Goal: Information Seeking & Learning: Learn about a topic

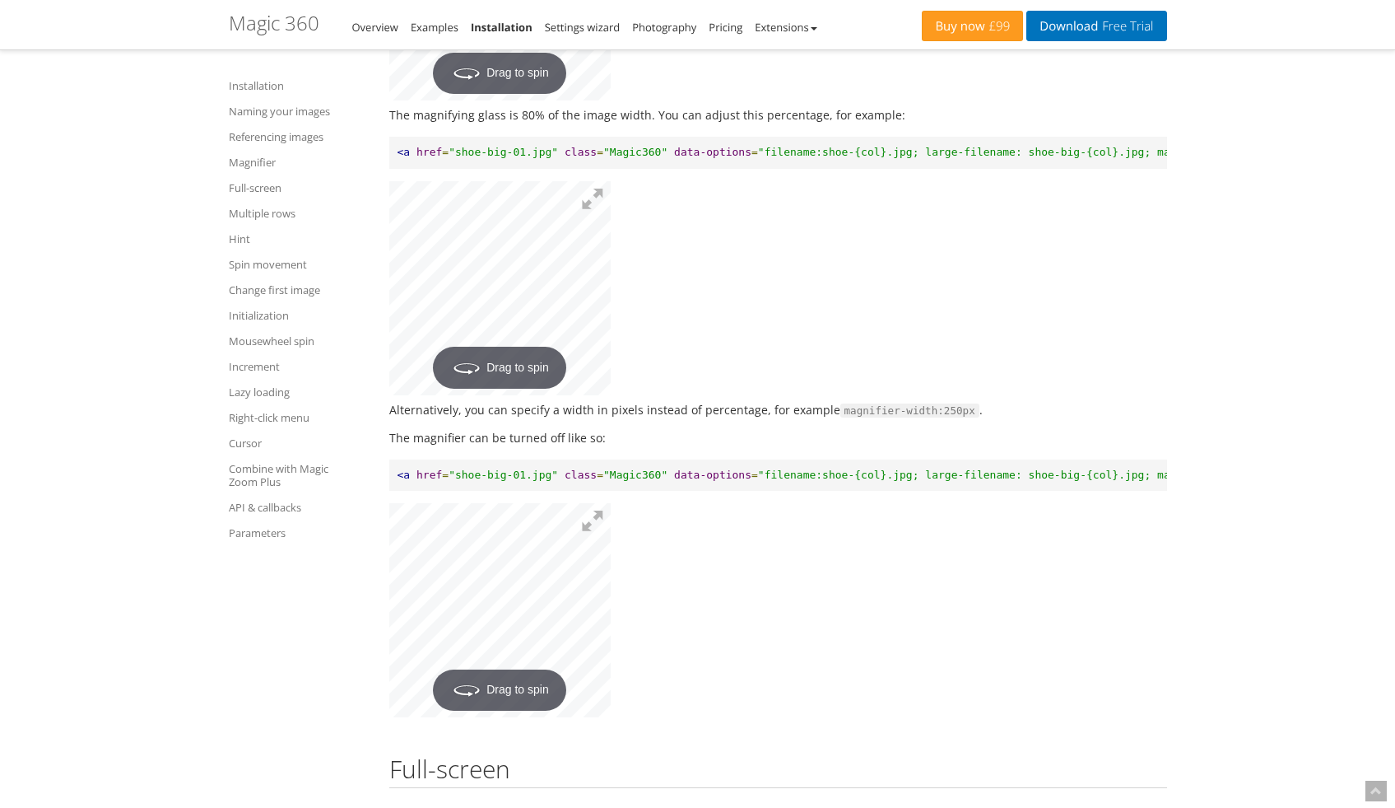
scroll to position [3158, 0]
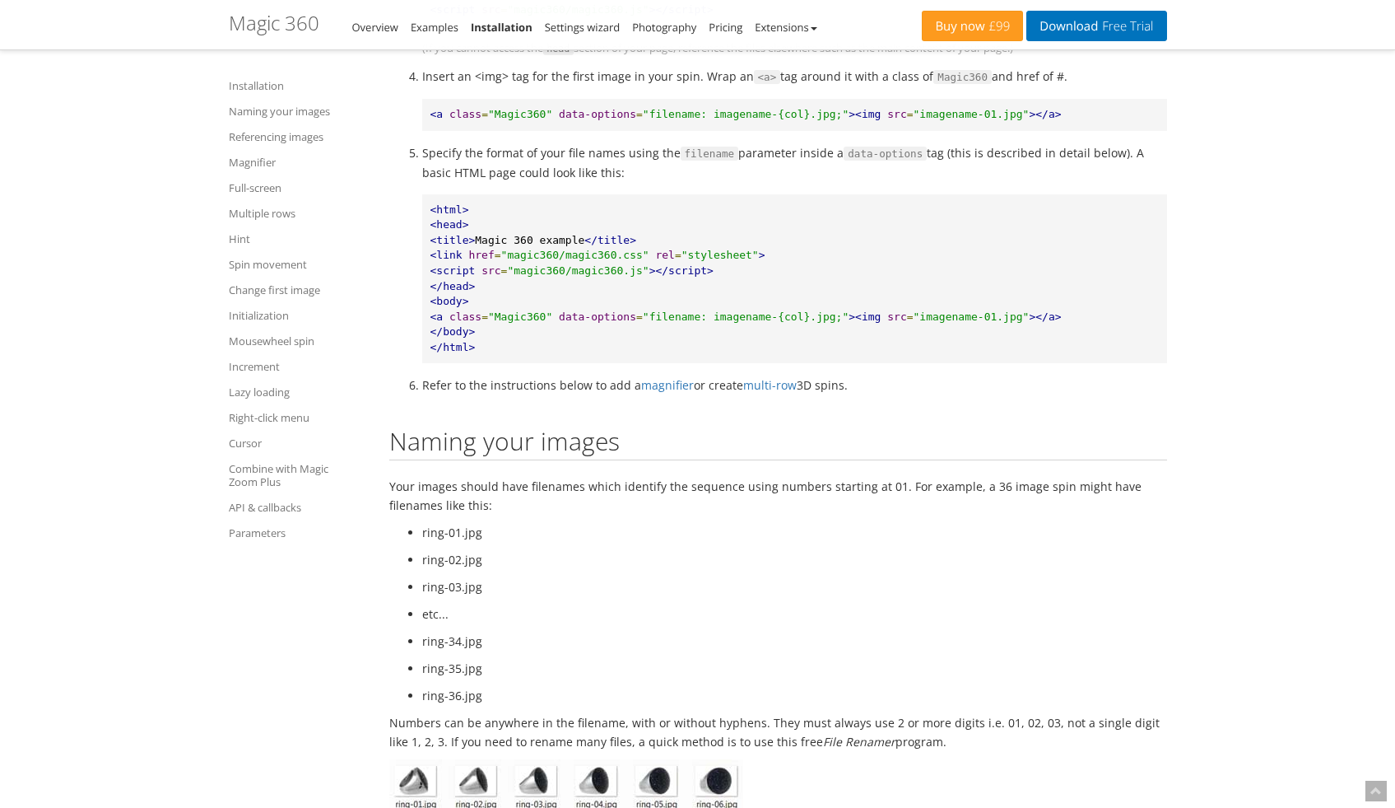
scroll to position [1113, 0]
click at [681, 21] on link "Photography" at bounding box center [664, 27] width 64 height 15
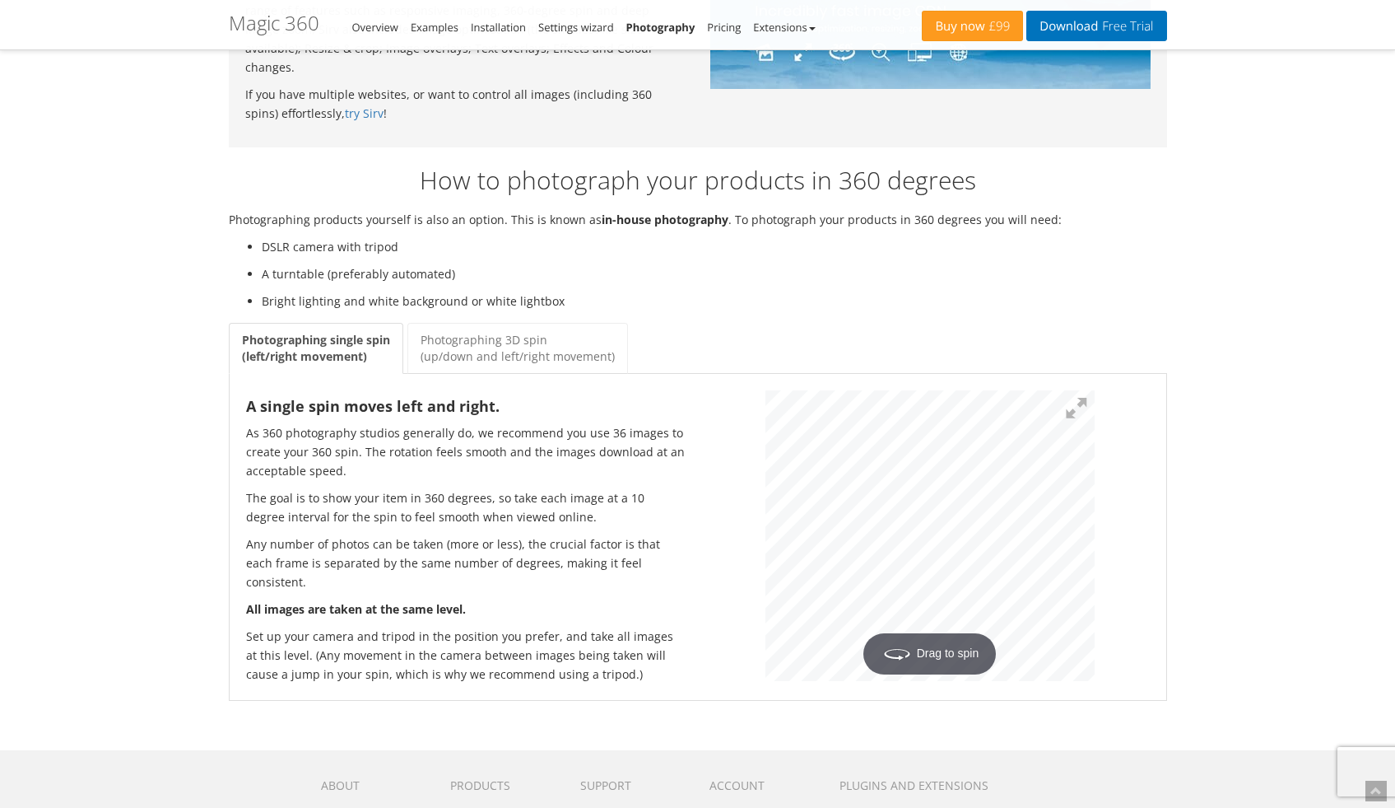
scroll to position [1861, 0]
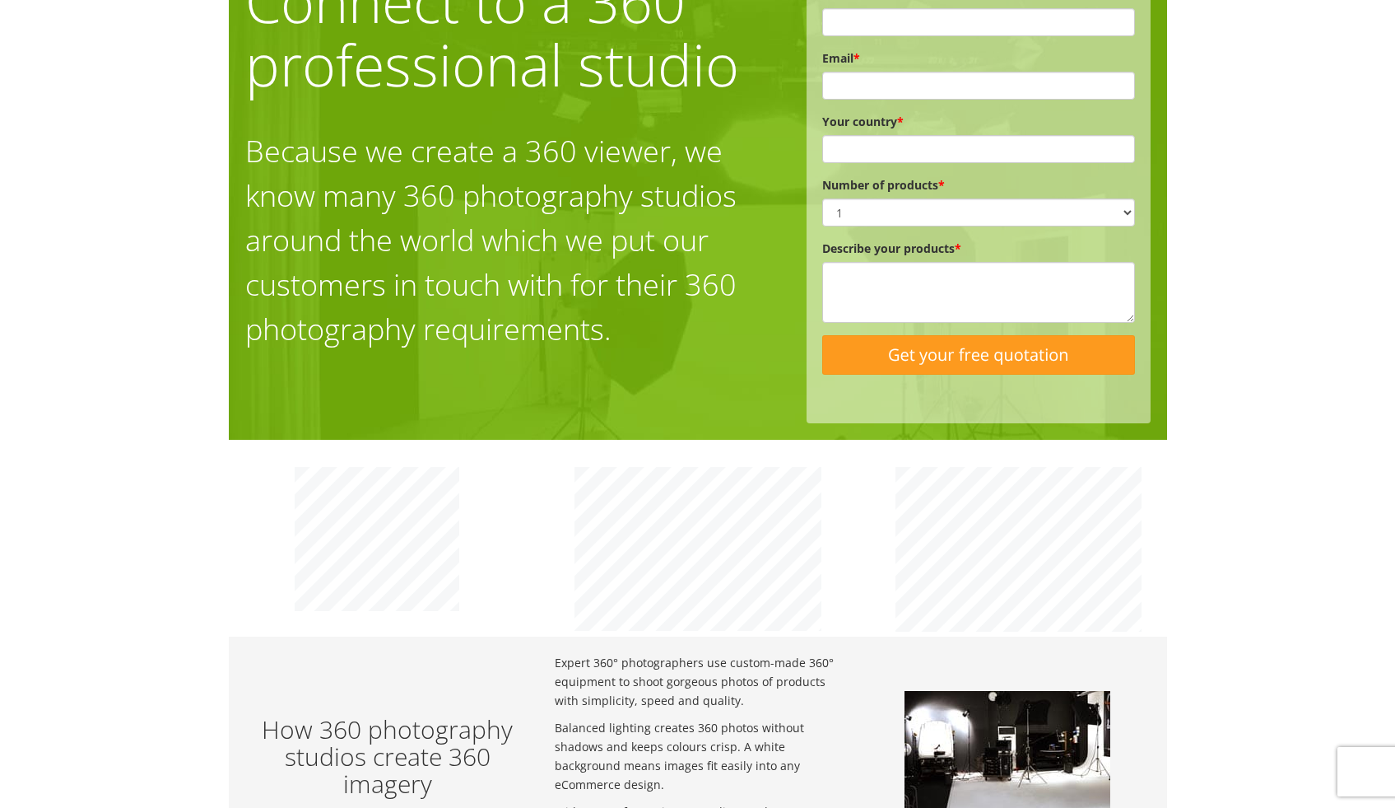
scroll to position [0, 0]
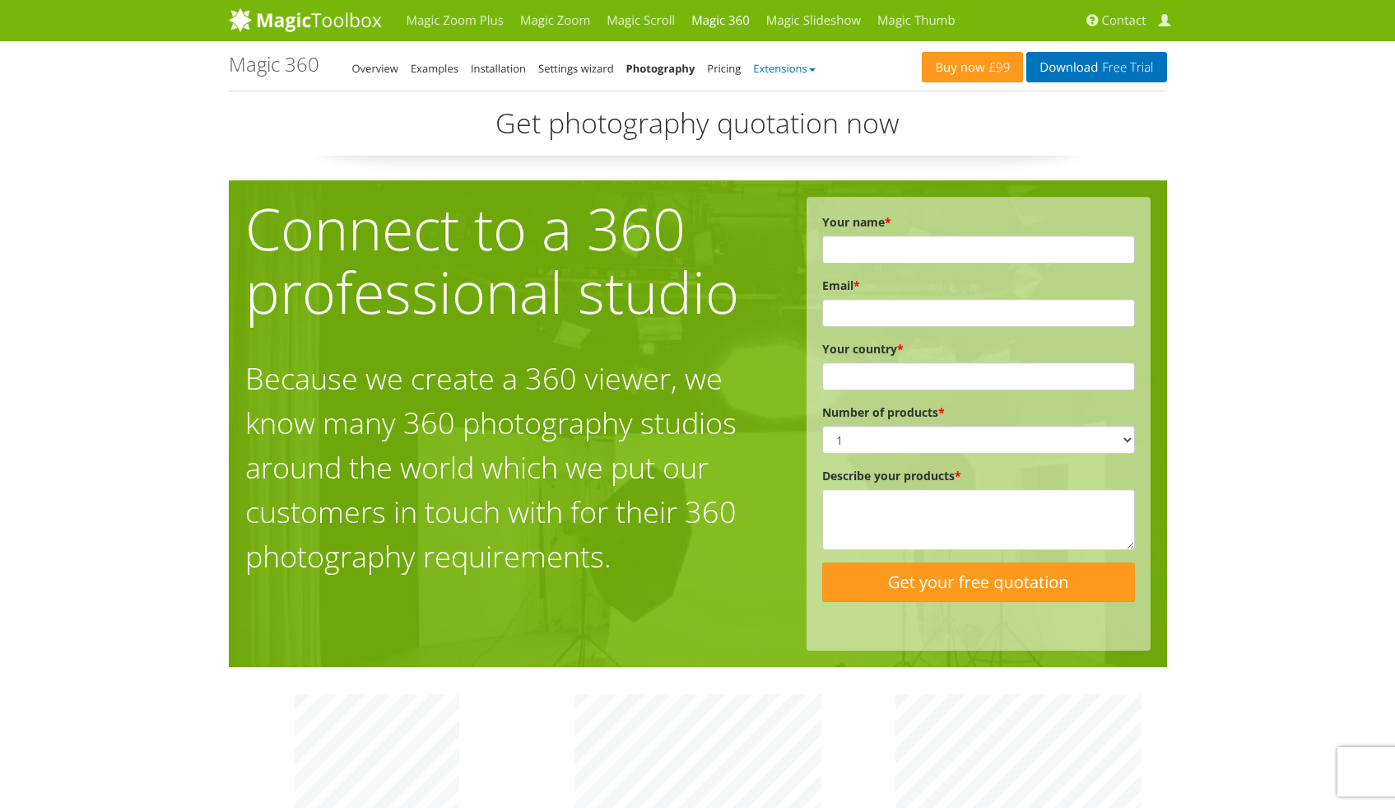
click at [796, 75] on link "Extensions" at bounding box center [784, 68] width 62 height 15
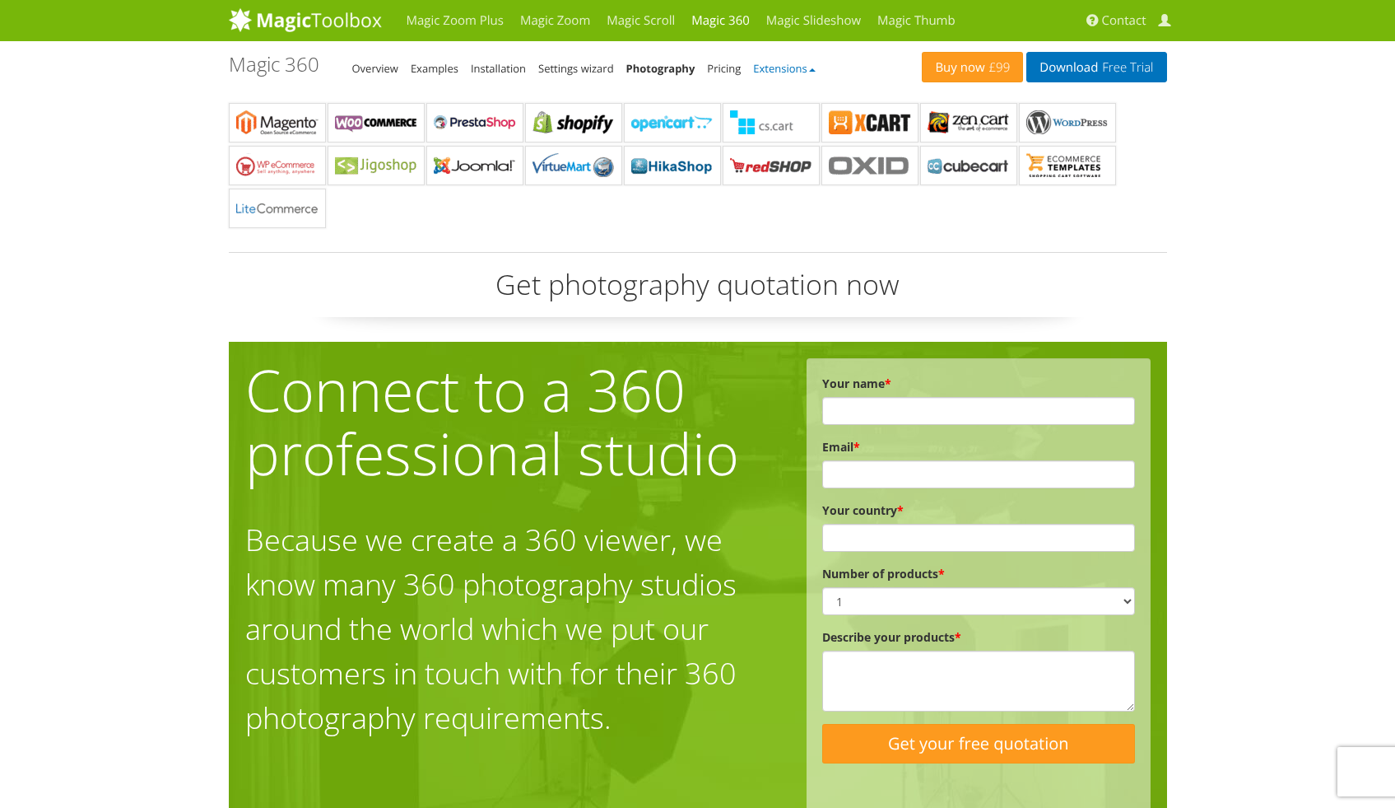
click at [796, 75] on link "Extensions" at bounding box center [784, 68] width 62 height 15
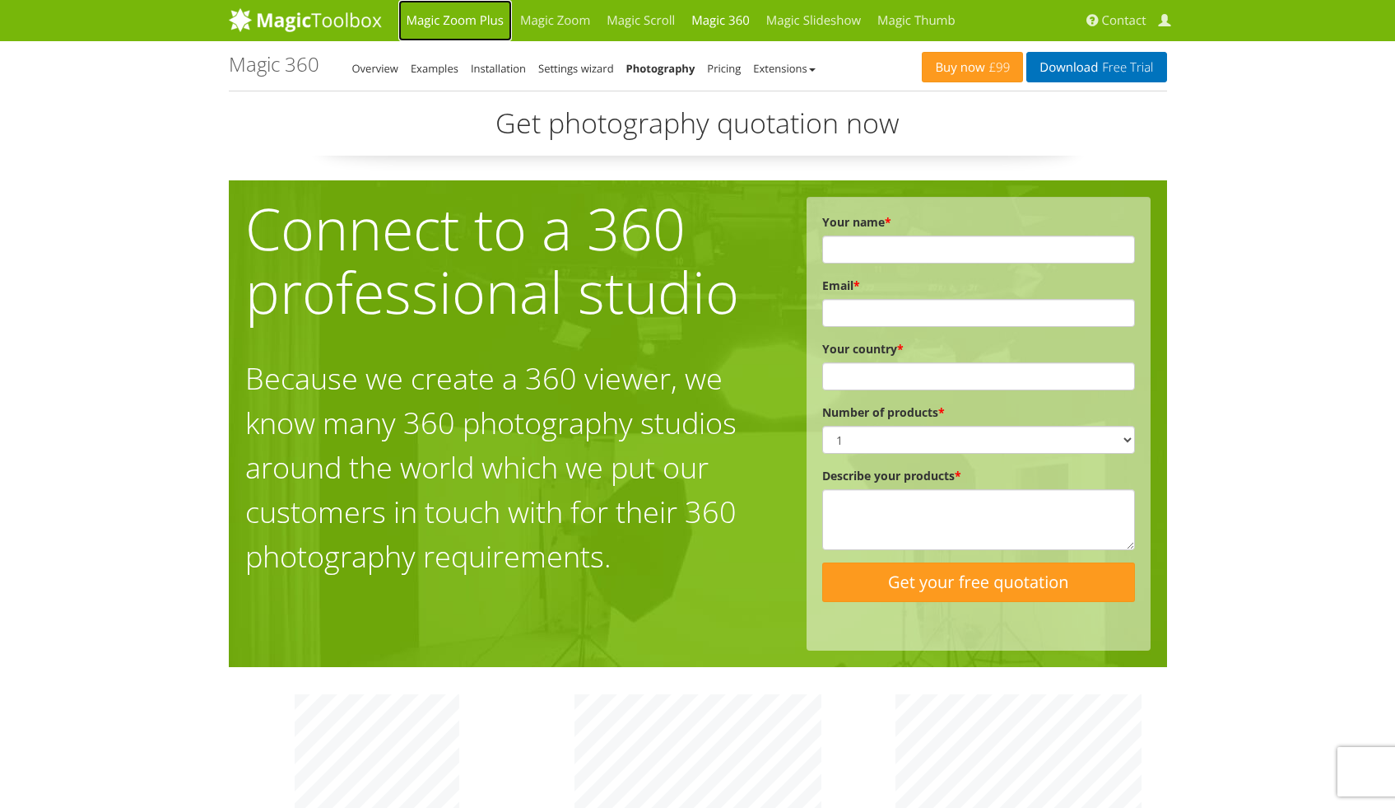
click at [481, 21] on link "Magic Zoom Plus" at bounding box center [455, 20] width 114 height 41
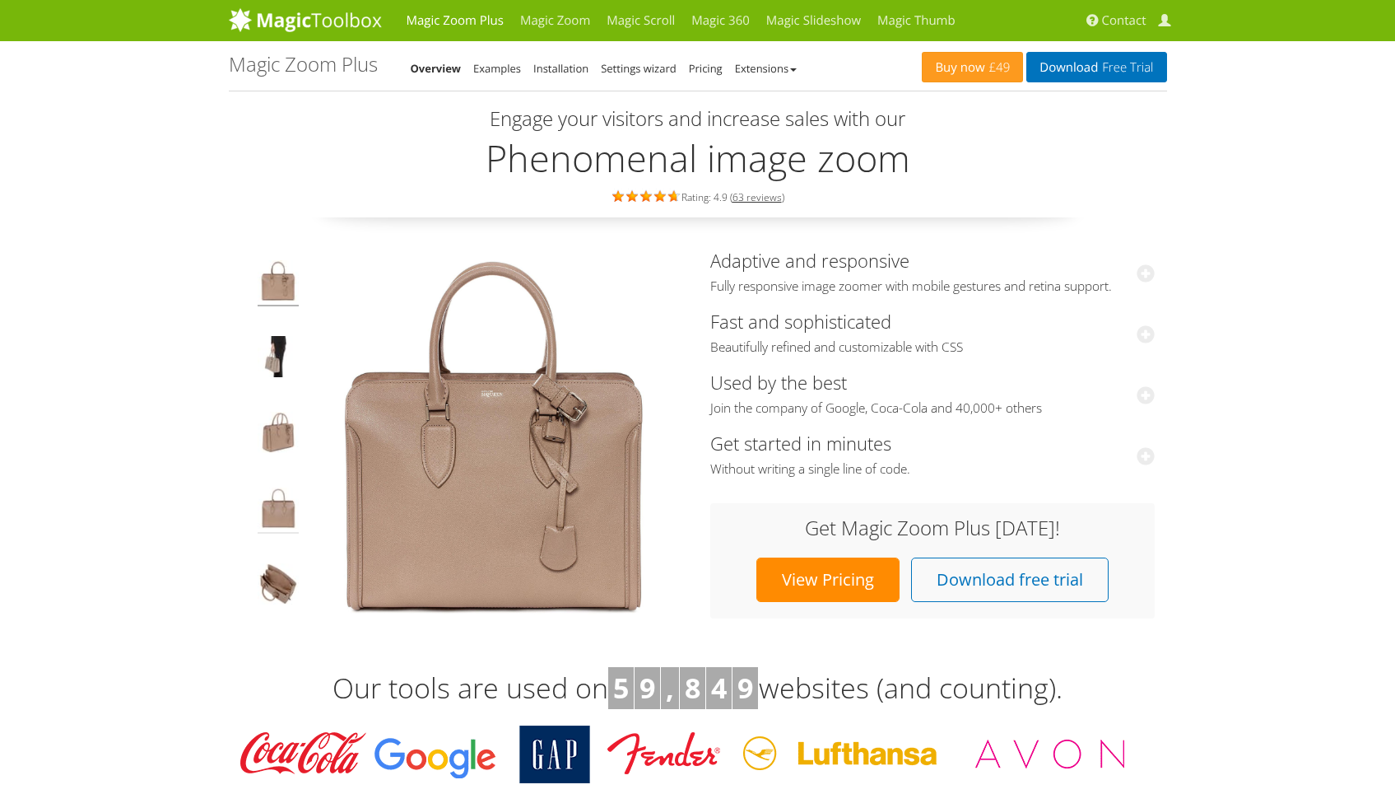
click at [288, 509] on img at bounding box center [278, 510] width 41 height 46
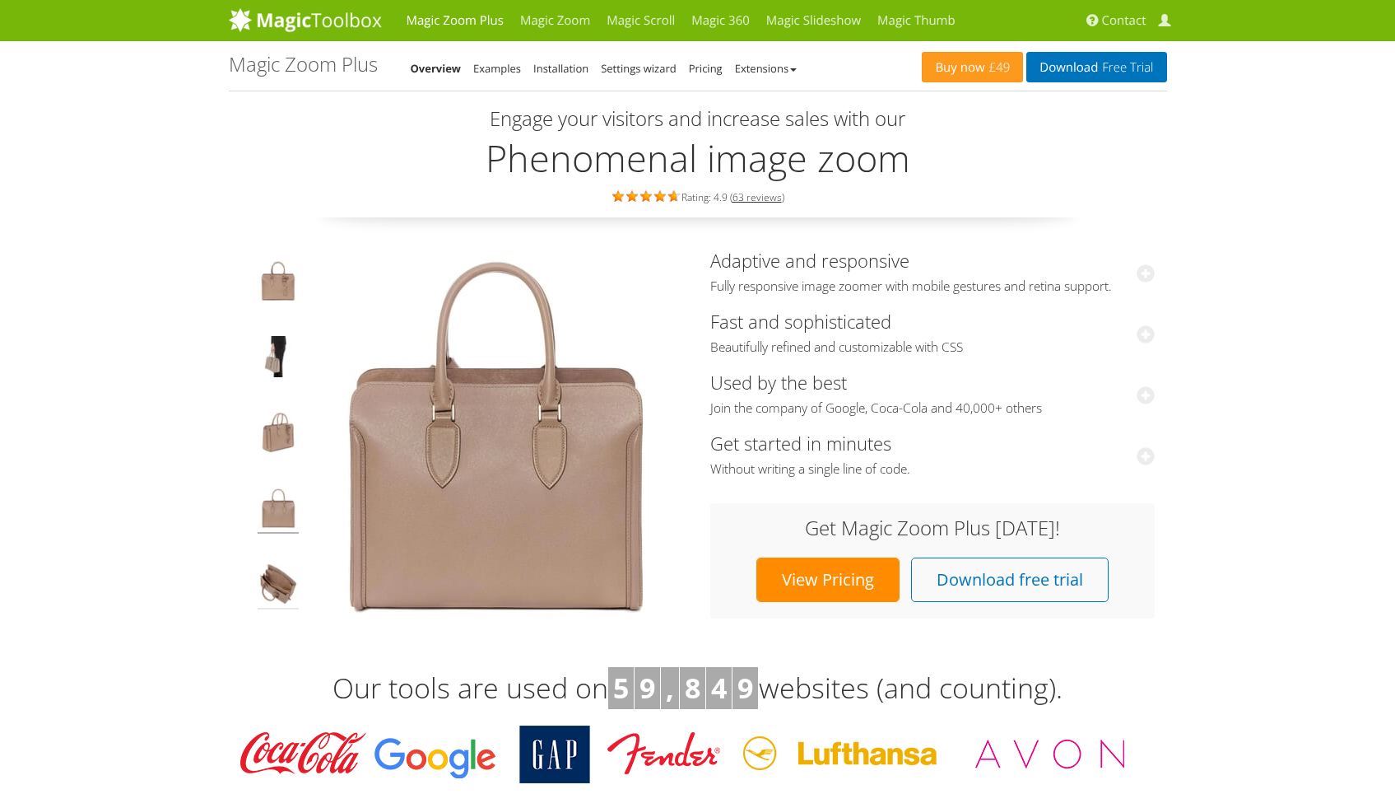
click at [273, 587] on img at bounding box center [278, 586] width 41 height 46
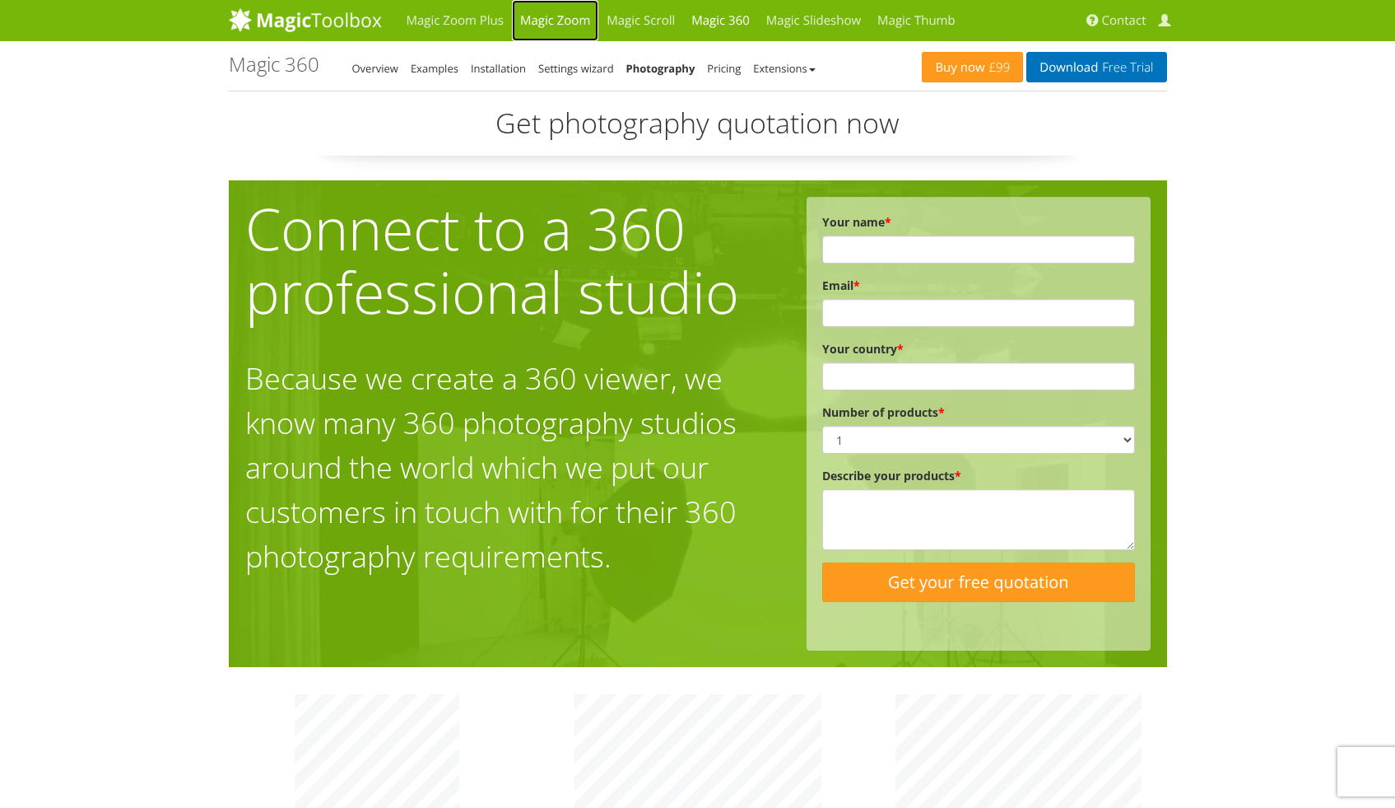
click at [554, 21] on link "Magic Zoom" at bounding box center [555, 20] width 86 height 41
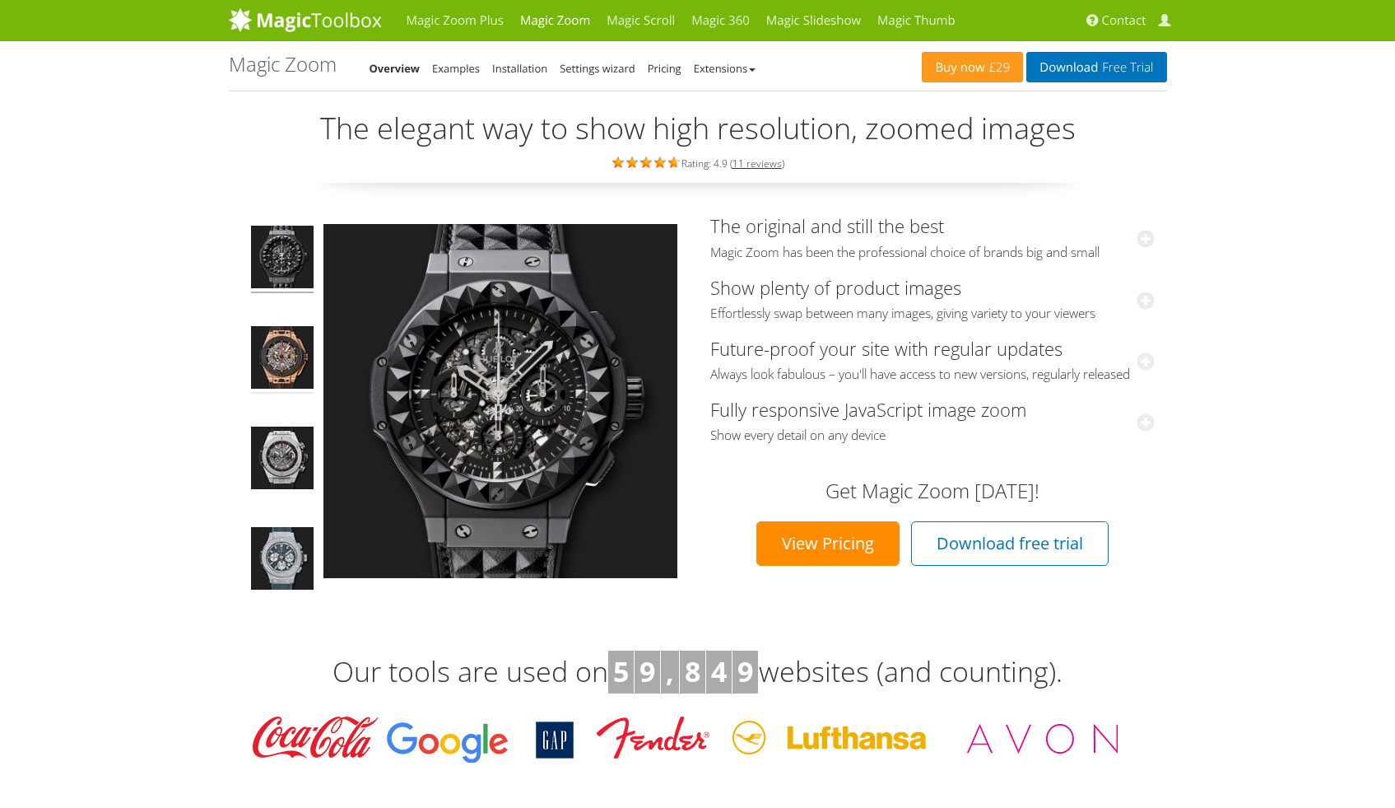
click at [282, 361] on img at bounding box center [282, 359] width 63 height 67
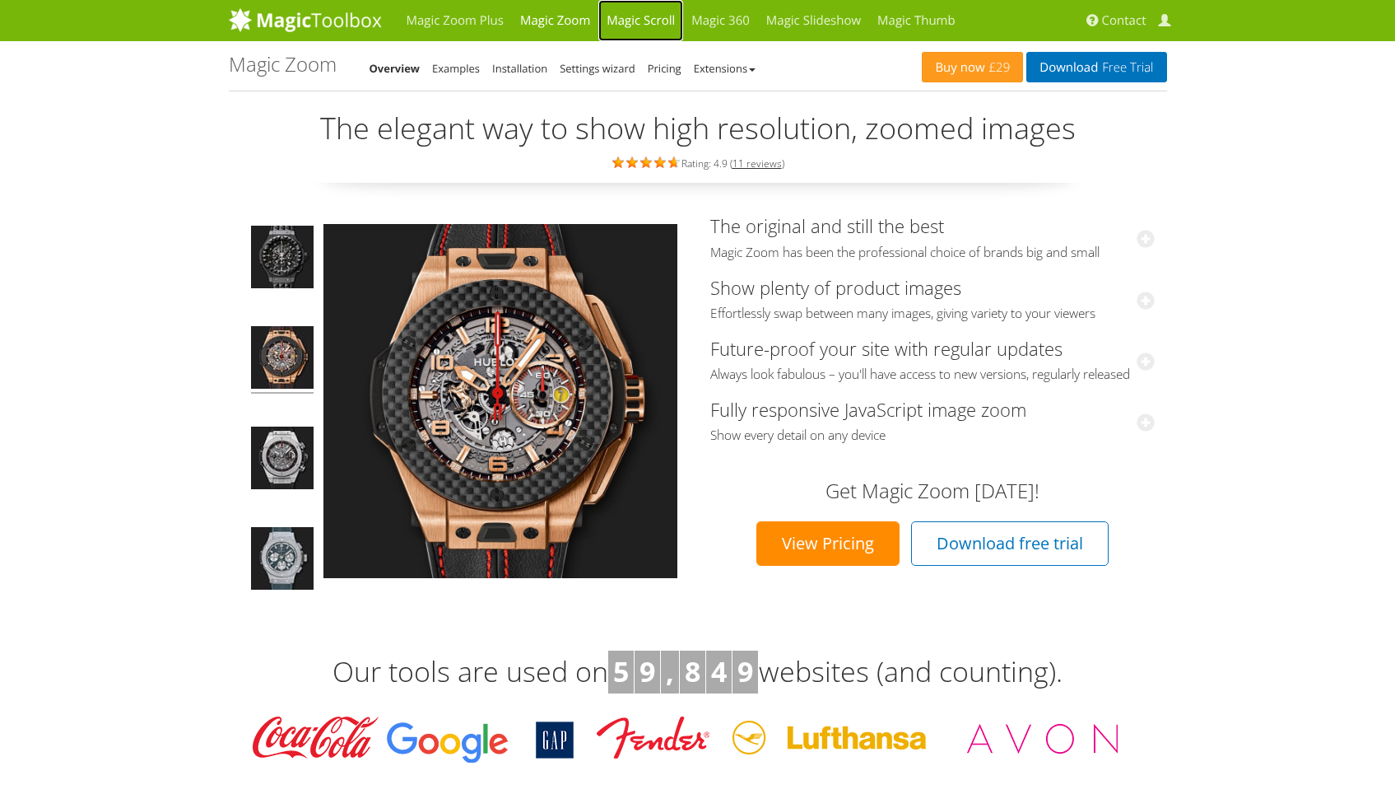
click at [649, 21] on link "Magic Scroll" at bounding box center [640, 20] width 85 height 41
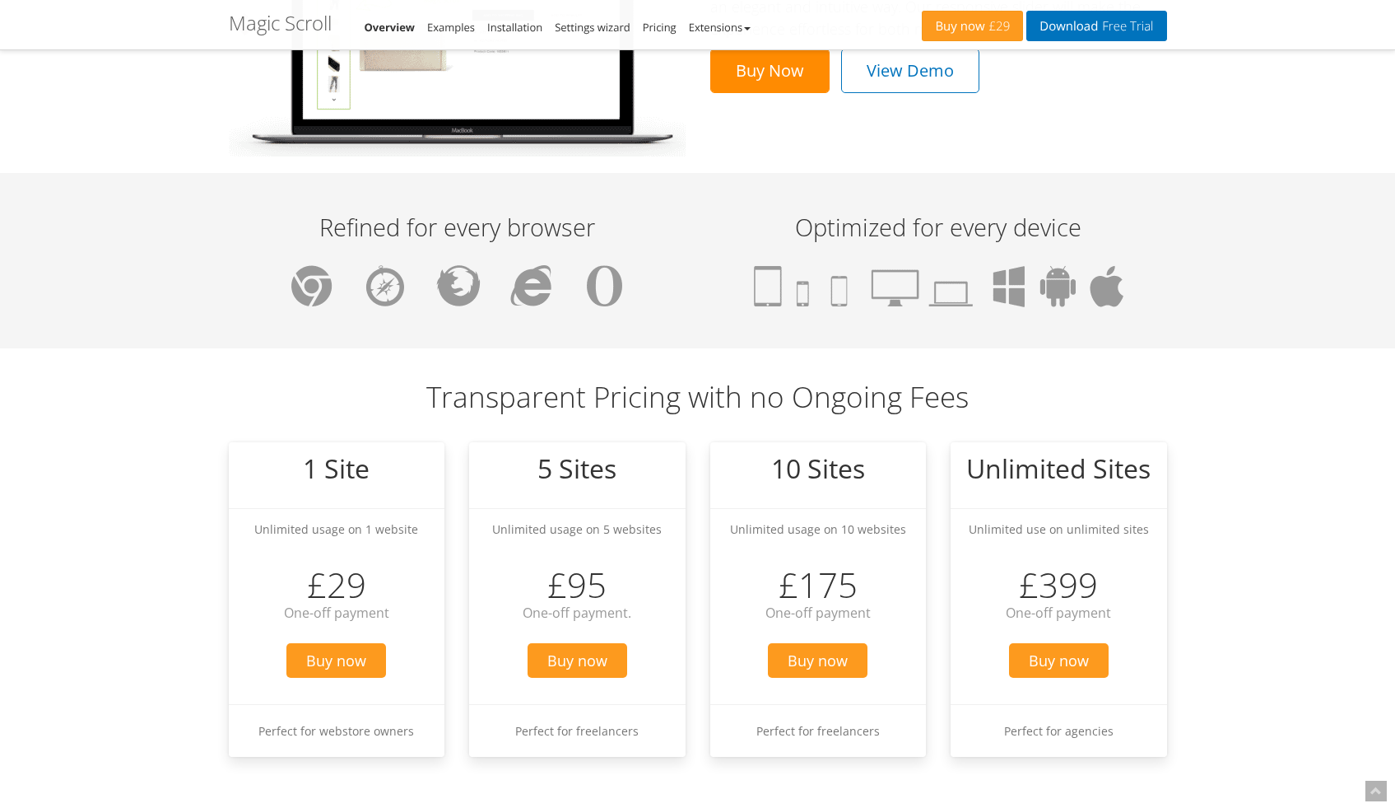
scroll to position [1157, 0]
